Goal: Check status: Check status

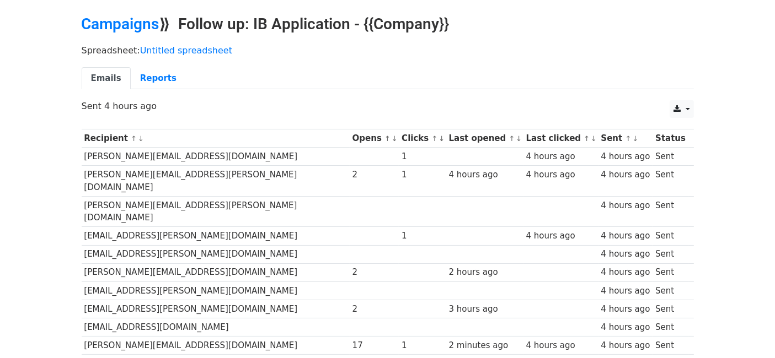
scroll to position [36, 0]
click at [140, 76] on link "Reports" at bounding box center [158, 79] width 55 height 23
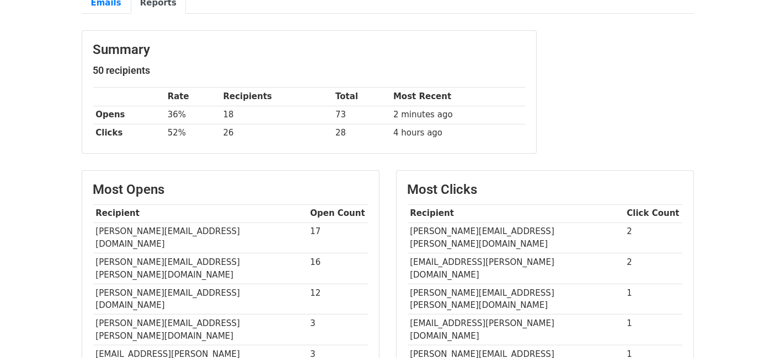
scroll to position [118, 0]
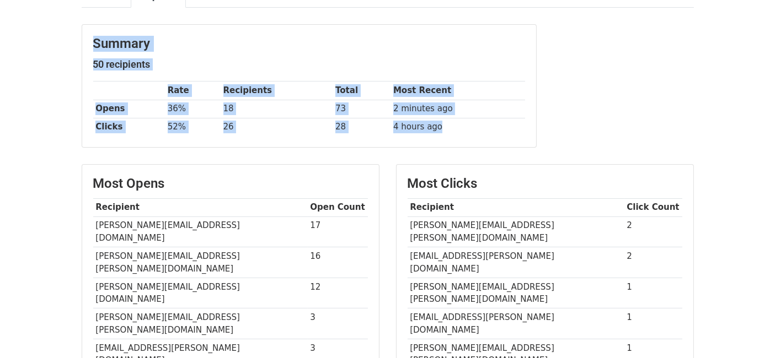
drag, startPoint x: 78, startPoint y: 23, endPoint x: 519, endPoint y: 131, distance: 454.8
click at [519, 131] on div "Summary 50 recipients Rate Recipients Total Most Recent Opens 36% 18 73 2 minut…" at bounding box center [309, 91] width 472 height 135
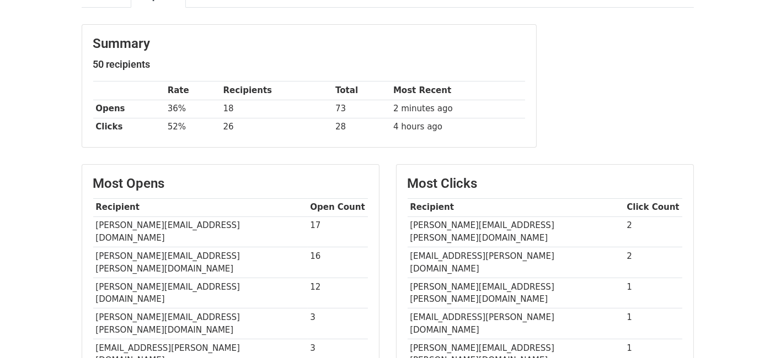
click at [536, 119] on div "Summary 50 recipients Rate Recipients Total Most Recent Opens 36% 18 73 2 minut…" at bounding box center [309, 91] width 472 height 135
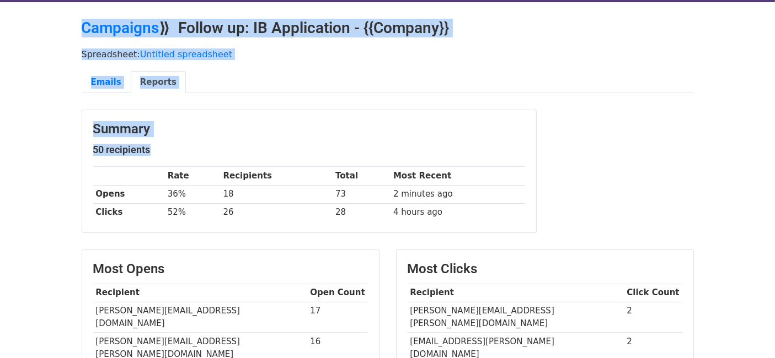
scroll to position [0, 0]
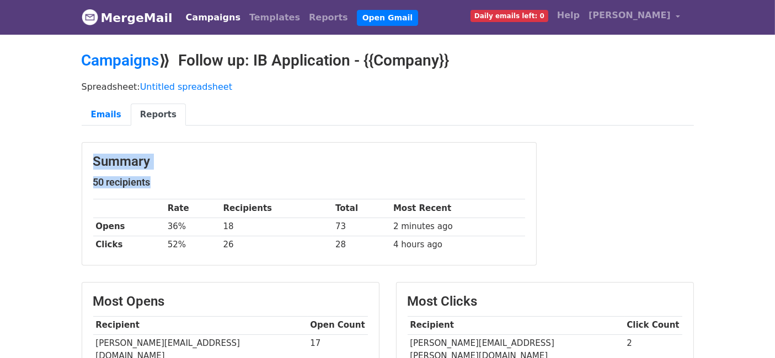
drag, startPoint x: 536, startPoint y: 119, endPoint x: 82, endPoint y: 155, distance: 455.9
click at [82, 155] on div "Summary 50 recipients Rate Recipients Total Most Recent Opens 36% 18 73 2 minut…" at bounding box center [309, 209] width 472 height 135
click at [82, 155] on div "Summary 50 recipients Rate Recipients Total Most Recent Opens 36% 18 73 2 minut…" at bounding box center [309, 204] width 454 height 122
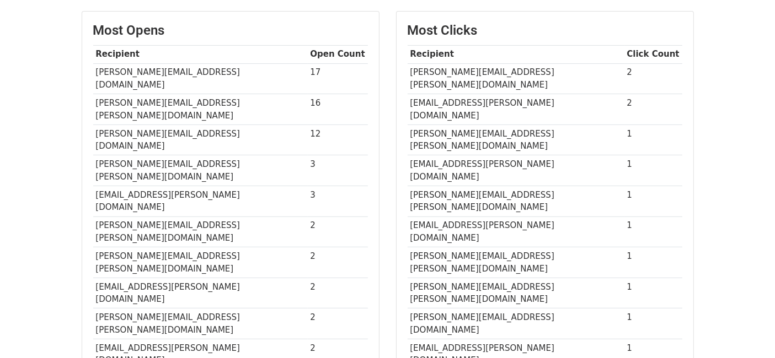
scroll to position [190, 0]
